Goal: Find specific page/section: Find specific page/section

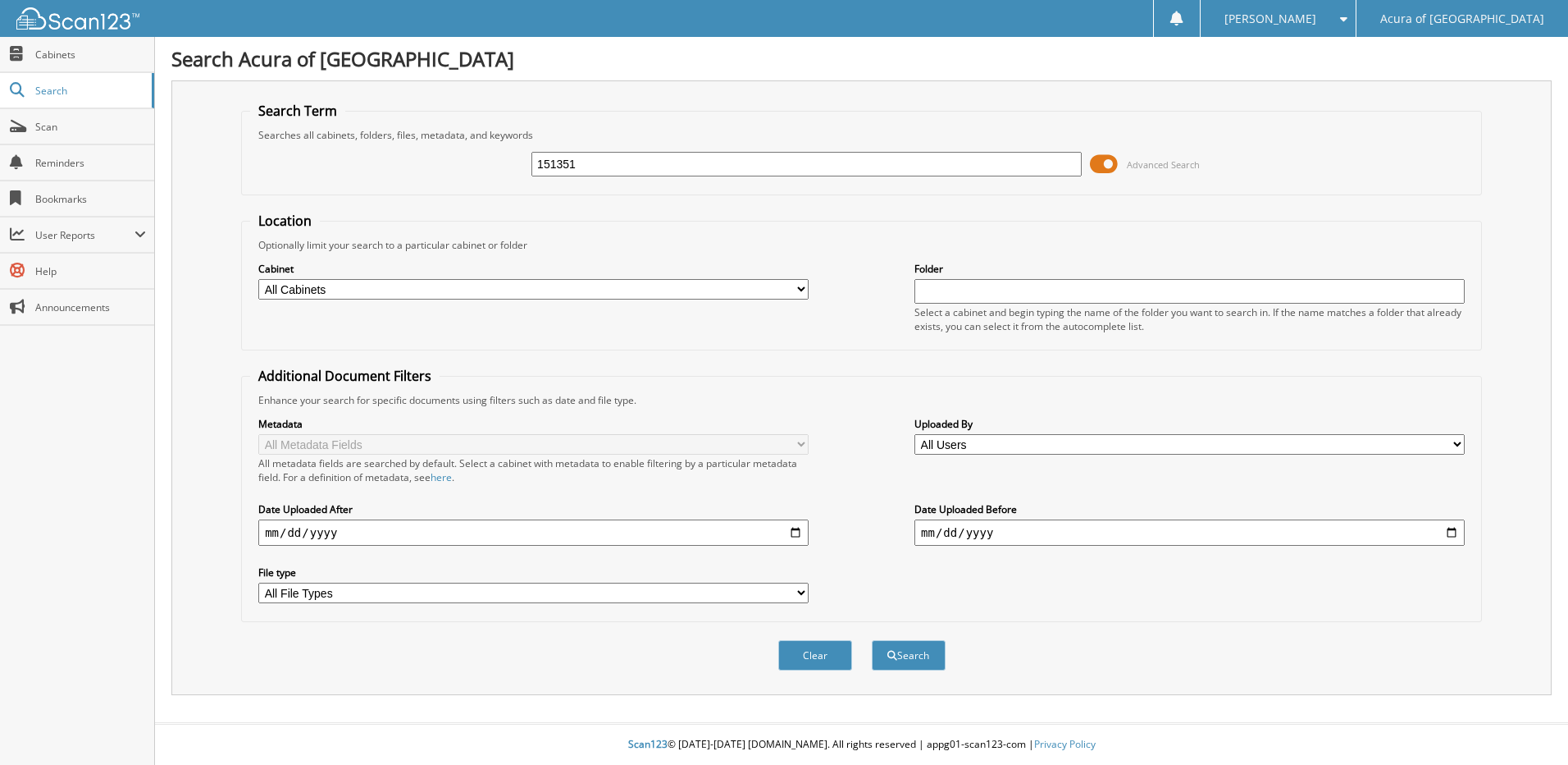
type input "151351"
click at [871, 639] on button "Search" at bounding box center [908, 655] width 74 height 31
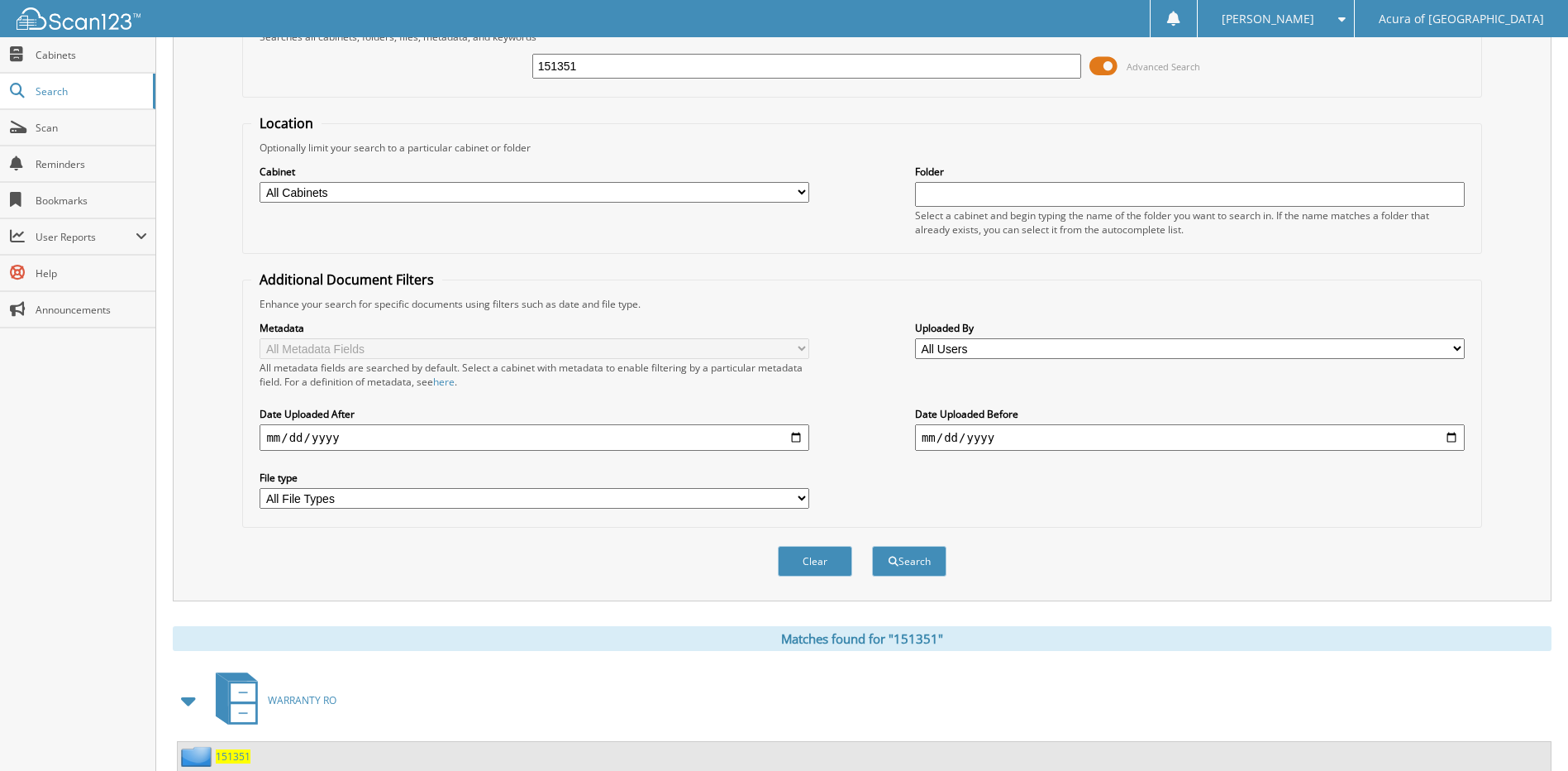
scroll to position [246, 0]
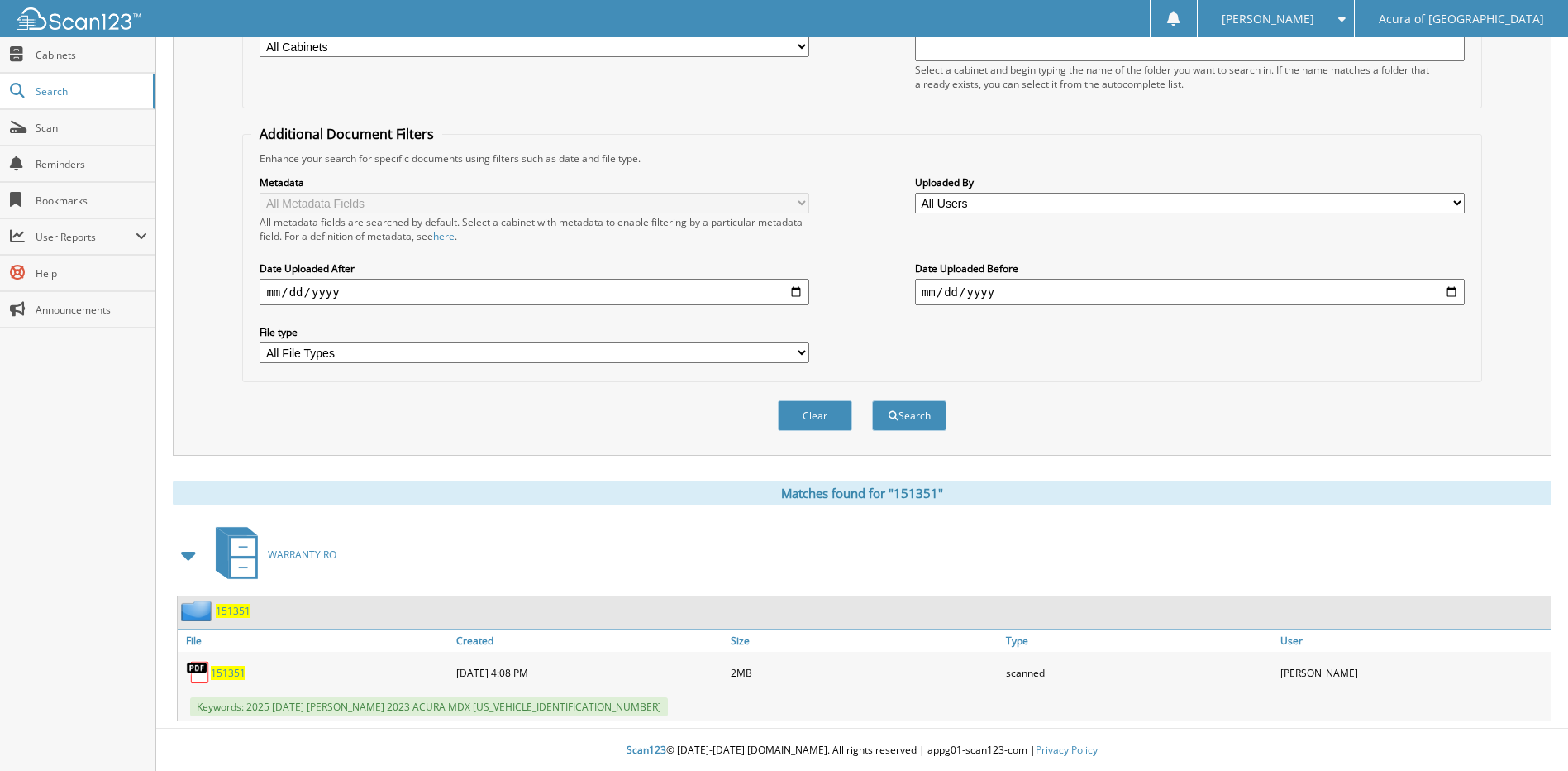
click at [233, 672] on span "151351" at bounding box center [228, 672] width 35 height 14
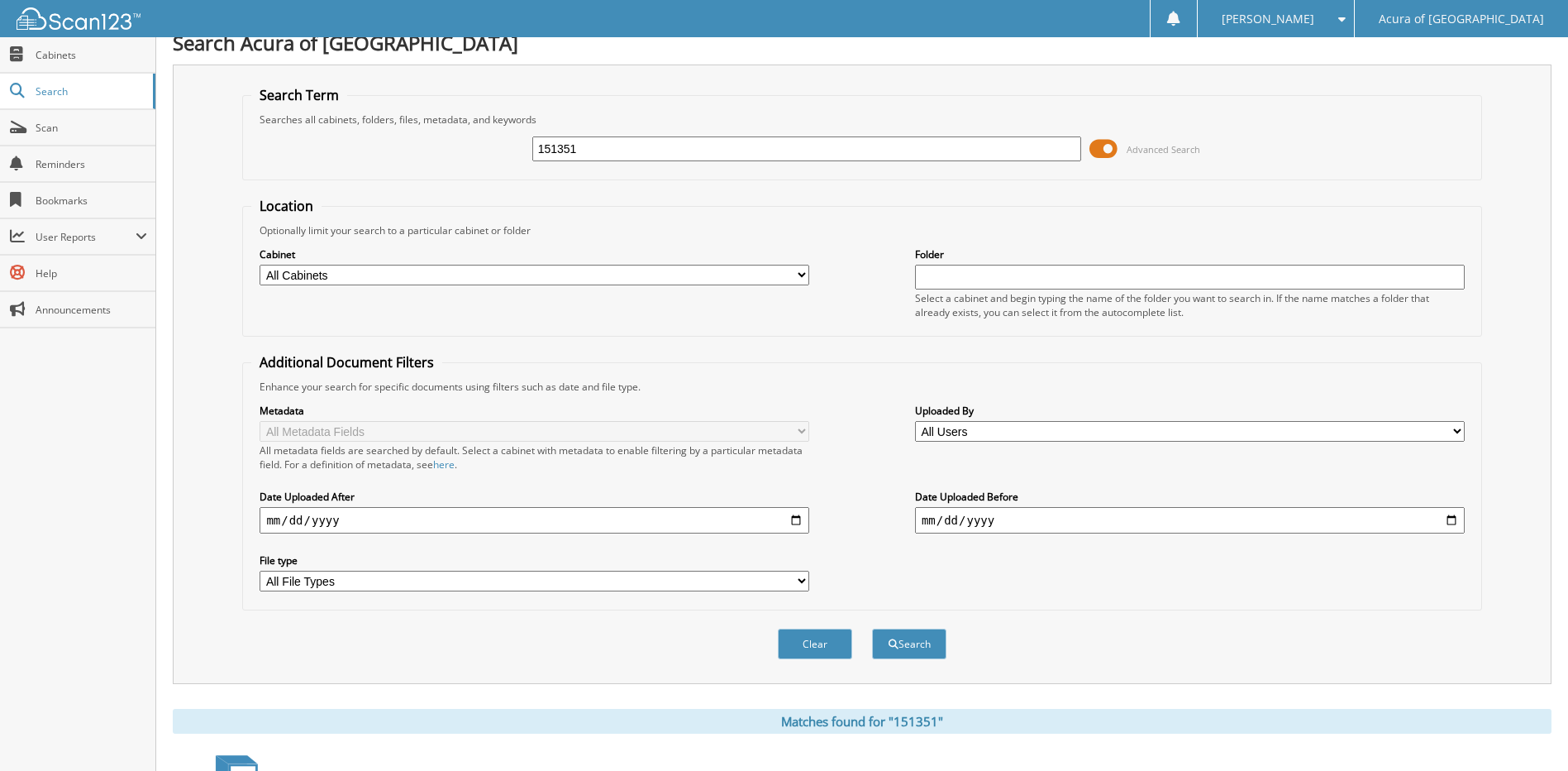
scroll to position [0, 0]
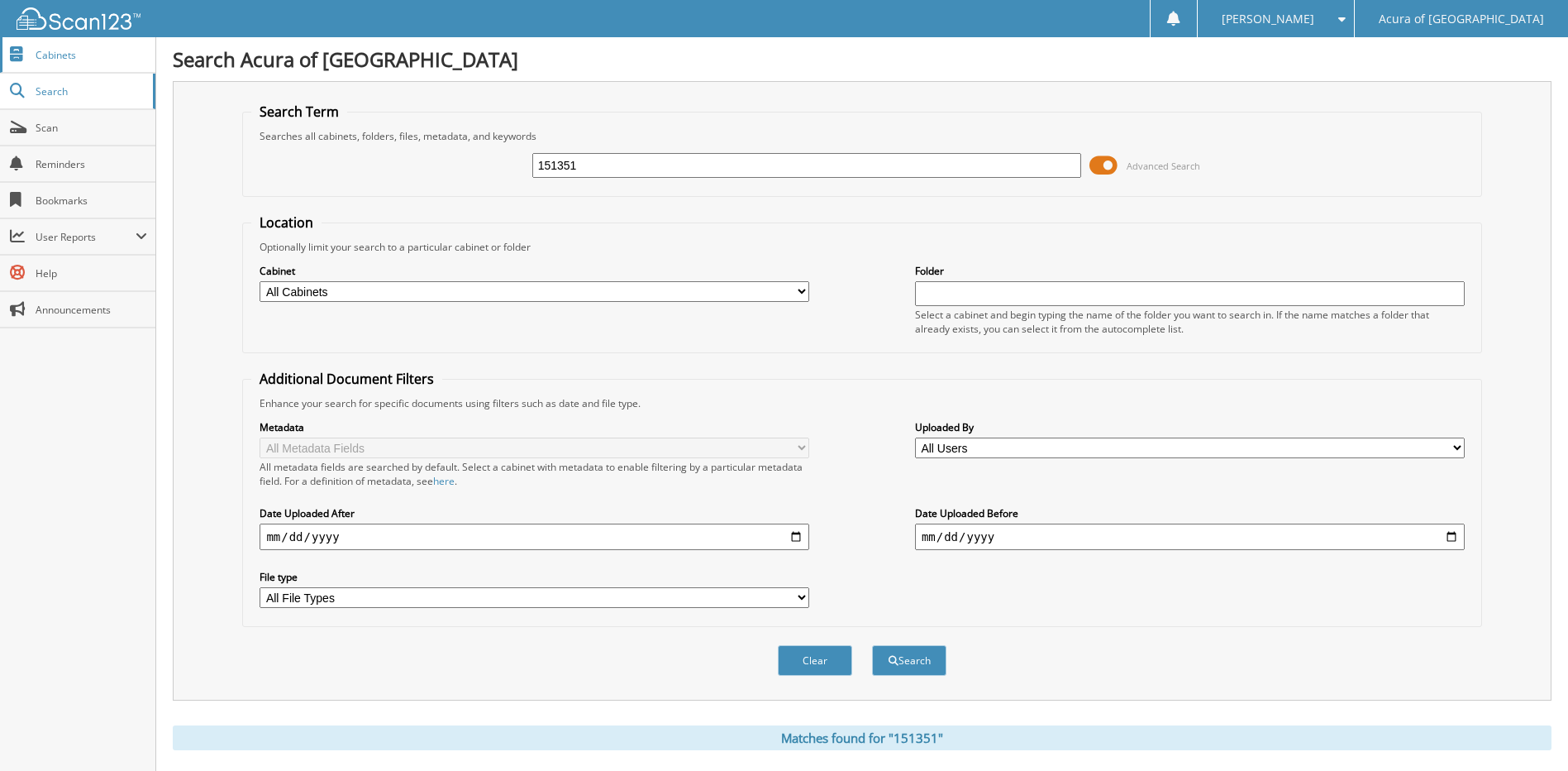
click at [77, 58] on span "Cabinets" at bounding box center [91, 55] width 112 height 14
